Goal: Task Accomplishment & Management: Manage account settings

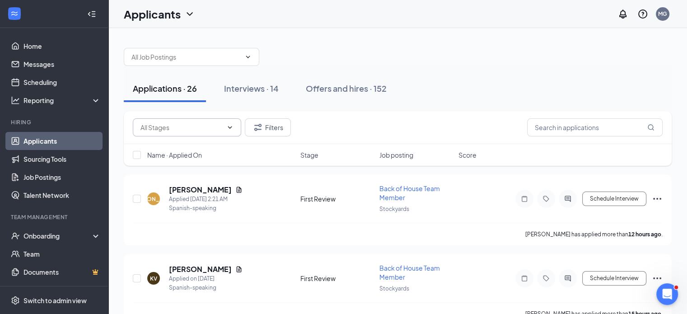
click at [156, 125] on input "text" at bounding box center [181, 127] width 82 height 10
click at [175, 173] on div "First Review (5)" at bounding box center [168, 175] width 43 height 10
type input "First Review (5)"
drag, startPoint x: 175, startPoint y: 173, endPoint x: 115, endPoint y: 192, distance: 63.4
click at [115, 192] on div "Applications · 5 / 26 Interviews · 0 / 14 Offers and hires · 0 / 152 First Revi…" at bounding box center [397, 301] width 579 height 546
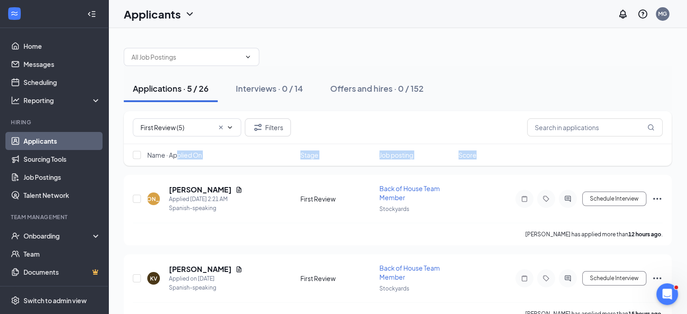
click at [115, 192] on div "Applications · 5 / 26 Interviews · 0 / 14 Offers and hires · 0 / 152 First Revi…" at bounding box center [397, 301] width 579 height 546
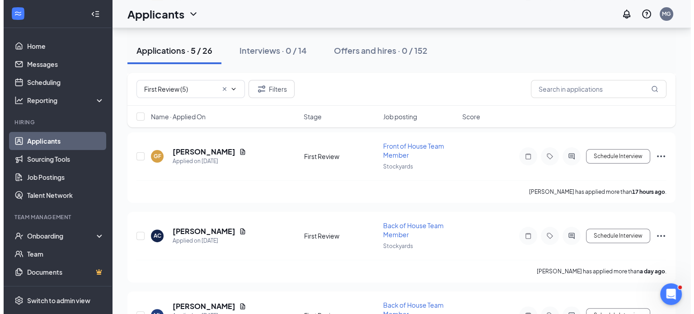
scroll to position [200, 0]
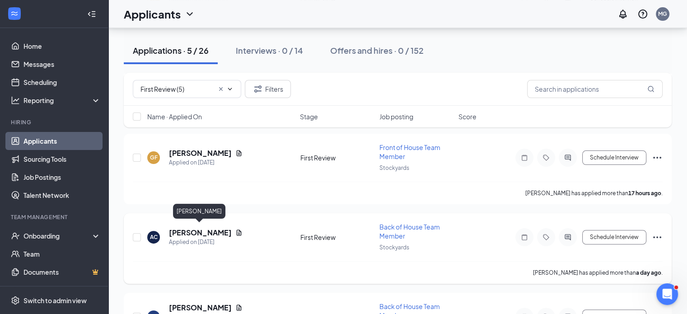
click at [187, 228] on h5 "[PERSON_NAME]" at bounding box center [200, 233] width 63 height 10
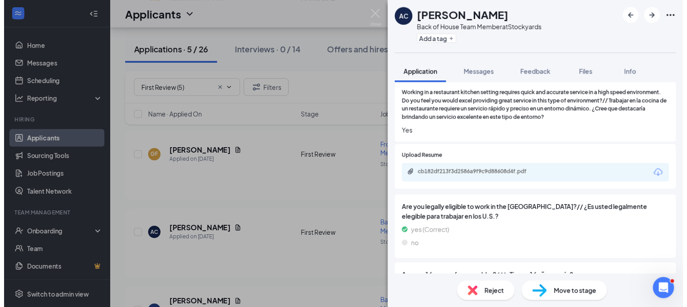
scroll to position [1097, 0]
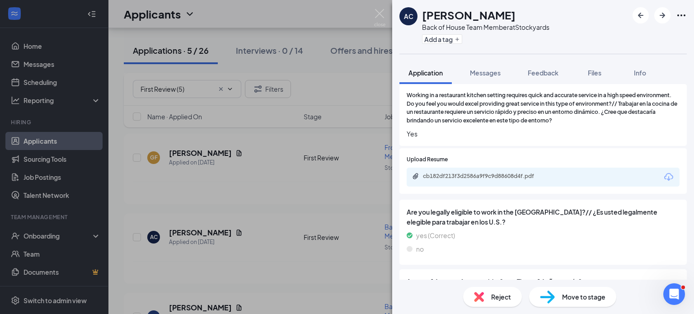
click at [492, 173] on div "cb182df213f3d2586a9f9c9d88608d4f.pdf" at bounding box center [486, 176] width 126 height 7
click at [376, 13] on img at bounding box center [379, 18] width 11 height 18
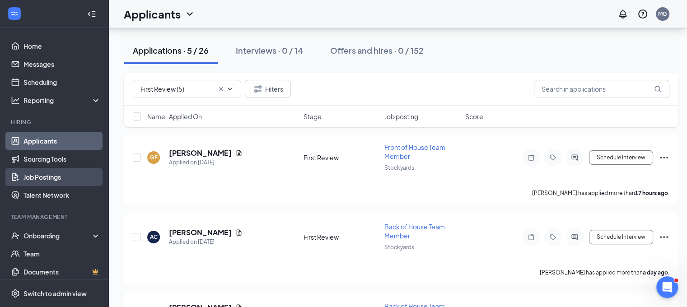
click at [40, 177] on link "Job Postings" at bounding box center [61, 177] width 77 height 18
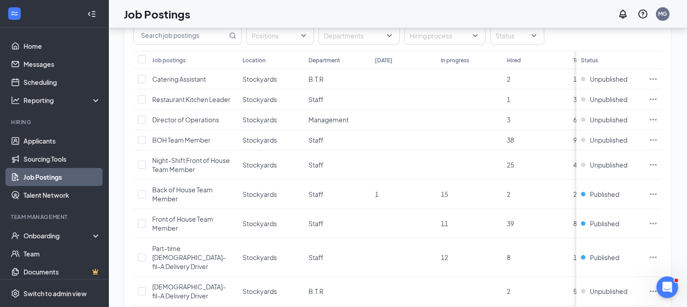
scroll to position [59, 0]
